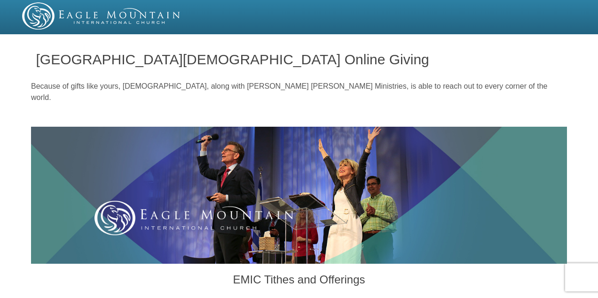
radio input "true"
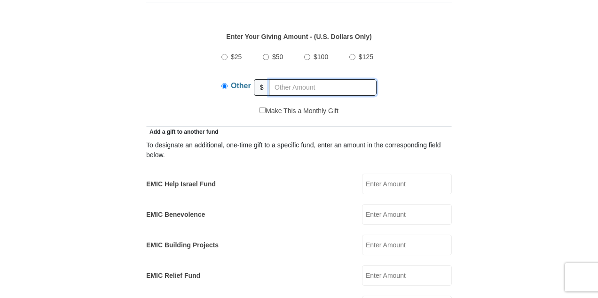
click at [311, 79] on input "text" at bounding box center [323, 87] width 108 height 16
click at [286, 79] on input "text" at bounding box center [323, 87] width 108 height 16
type input "228.70"
drag, startPoint x: 388, startPoint y: 168, endPoint x: 434, endPoint y: 153, distance: 47.8
click at [388, 174] on input "EMIC Help Israel Fund" at bounding box center [407, 184] width 90 height 21
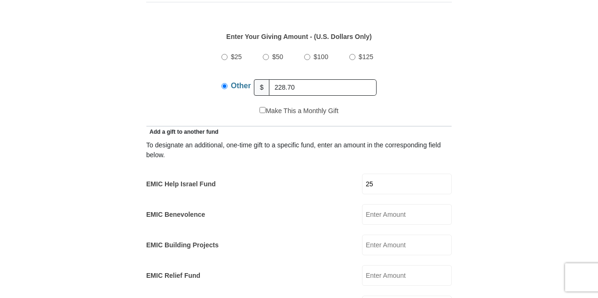
type input "25"
click at [466, 151] on form "Eagle Mountain International Church Online Giving Because of gifts like yours, …" at bounding box center [298, 298] width 535 height 1399
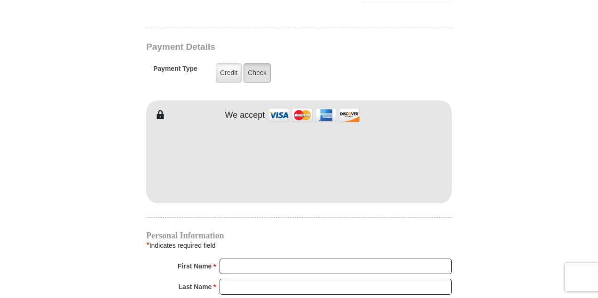
scroll to position [752, 0]
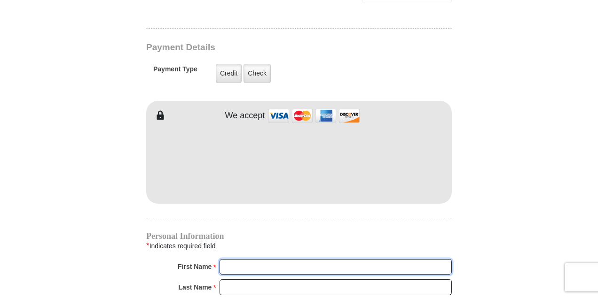
type input "Peter"
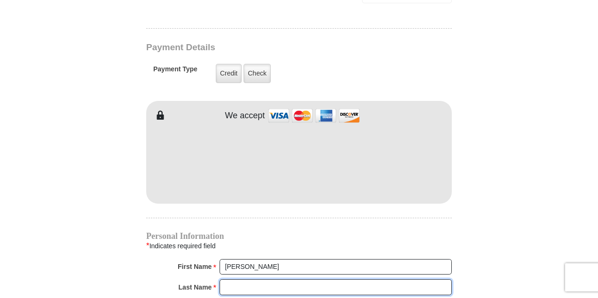
type input "Severynen"
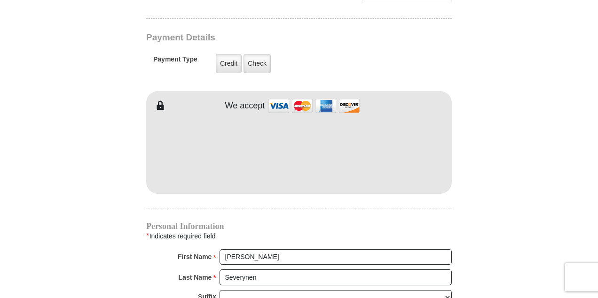
scroll to position [741, 0]
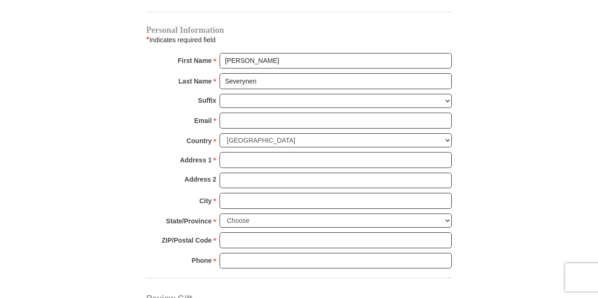
scroll to position [961, 0]
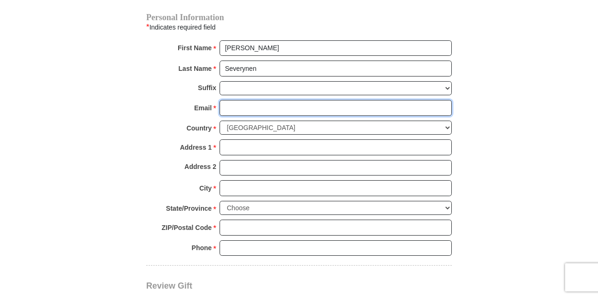
click at [353, 100] on input "Email *" at bounding box center [335, 108] width 232 height 16
type input "peterseverynen@gmail.com"
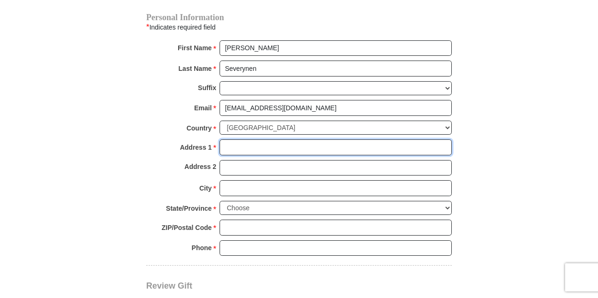
type input "550 Loadstar Lane"
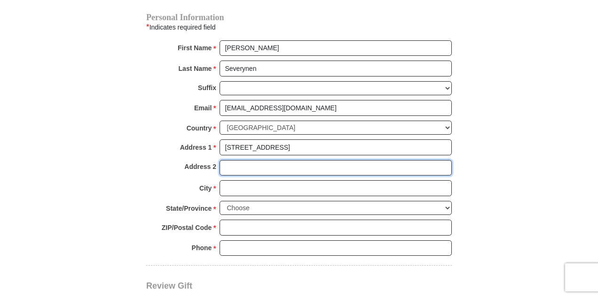
type input "APT 13305"
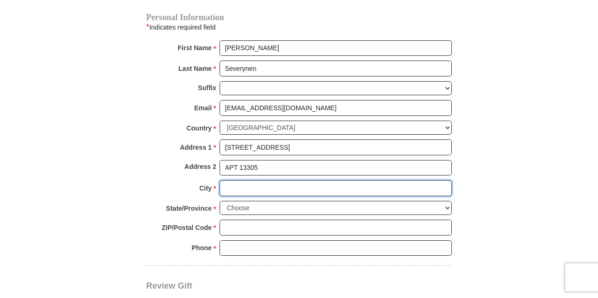
type input "FORT WORTH"
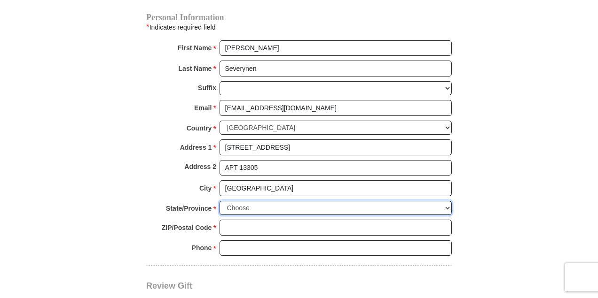
select select "TX"
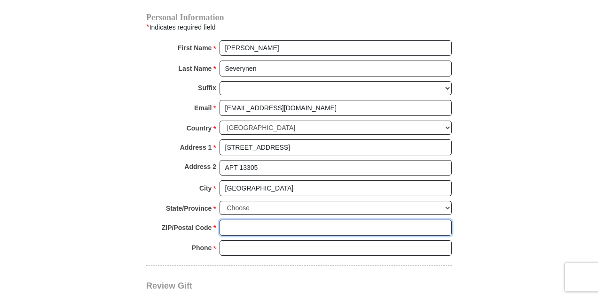
type input "76108"
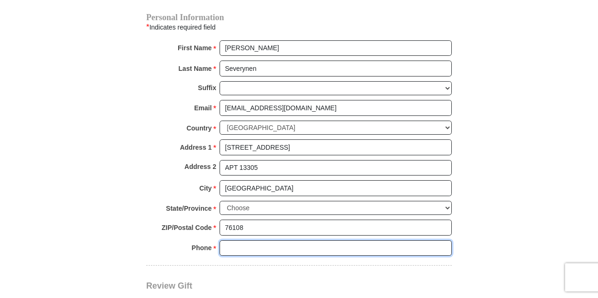
type input "6822701740"
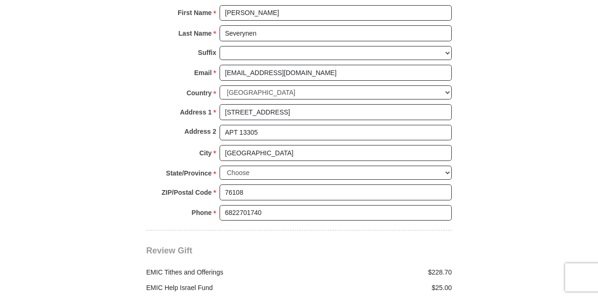
scroll to position [1180, 0]
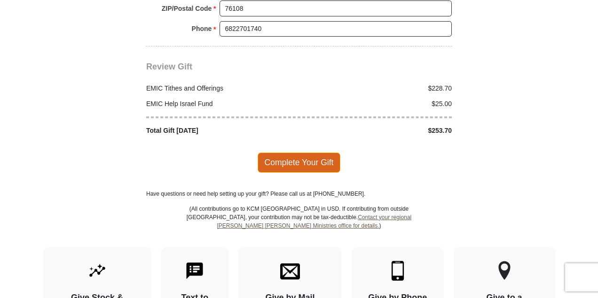
click at [300, 153] on span "Complete Your Gift" at bounding box center [298, 163] width 83 height 20
